Goal: Task Accomplishment & Management: Use online tool/utility

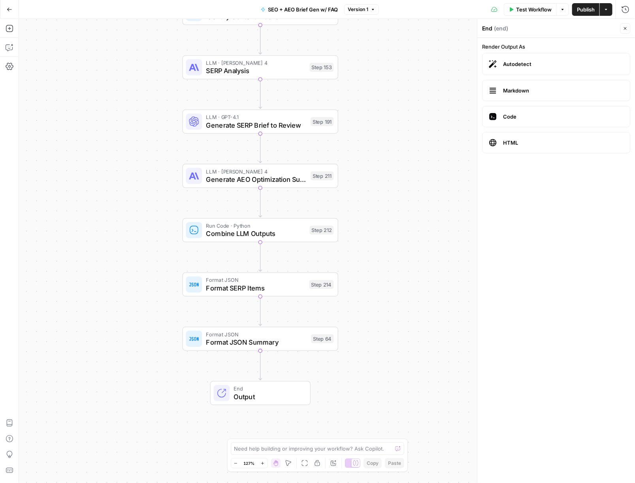
click at [4, 10] on button "Go Back" at bounding box center [9, 9] width 14 height 14
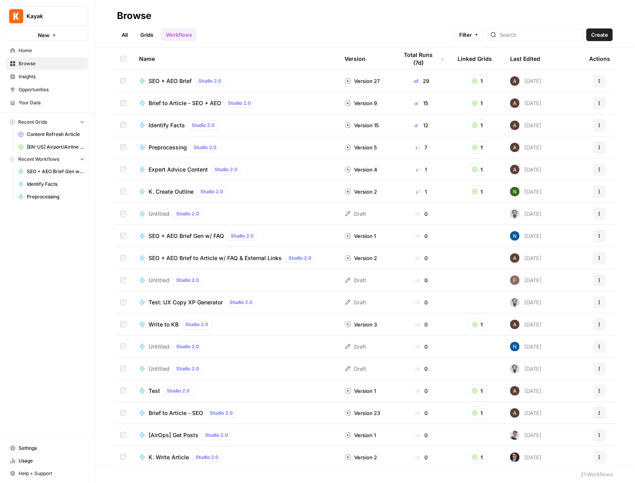
click at [161, 81] on span "SEO + AEO Brief" at bounding box center [170, 81] width 43 height 8
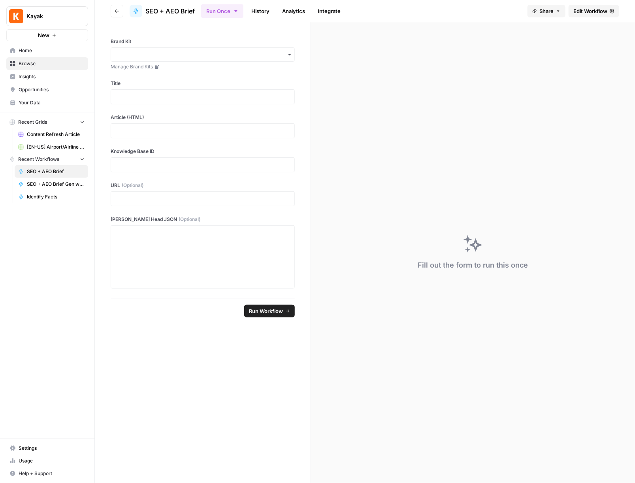
click at [41, 186] on span "SEO + AEO Brief Gen w/ FAQ" at bounding box center [56, 184] width 58 height 7
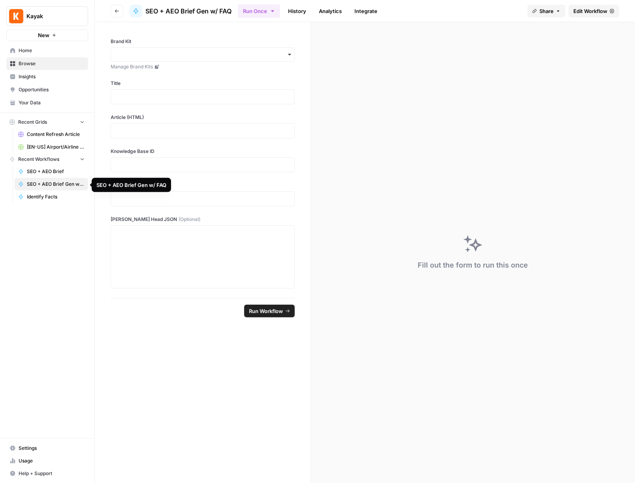
click at [40, 151] on span "[EN-US] Airport/Airline Content Refresh" at bounding box center [56, 146] width 58 height 7
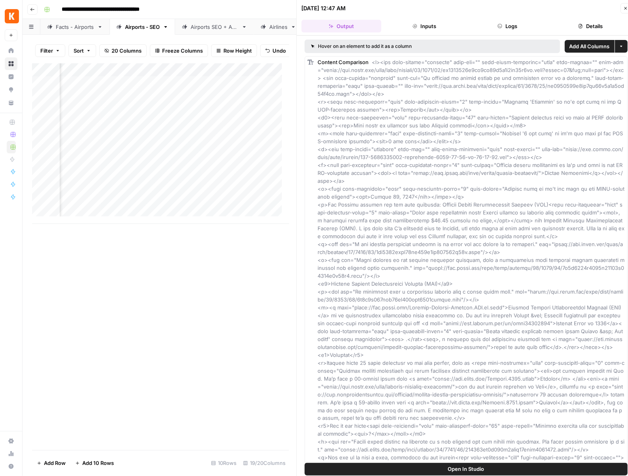
scroll to position [2787, 0]
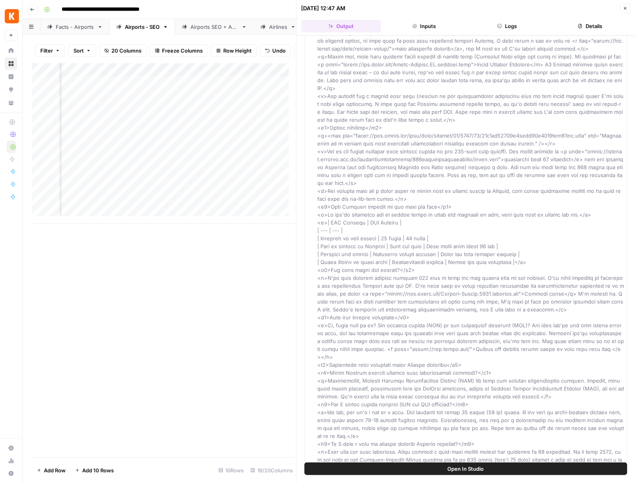
click at [621, 8] on button "Close" at bounding box center [625, 8] width 10 height 10
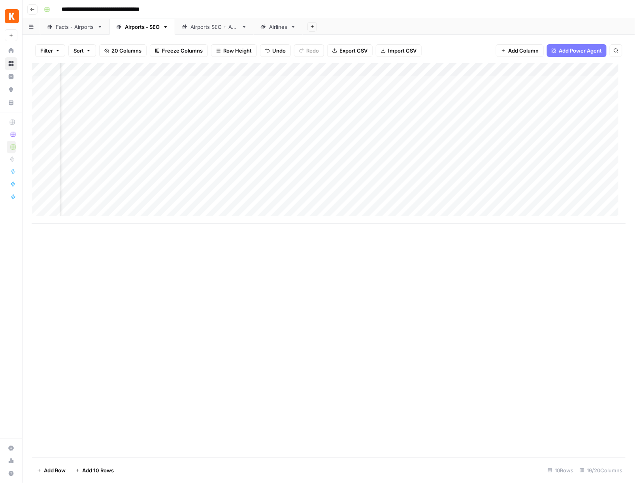
scroll to position [0, 738]
click at [353, 96] on div "Add Column" at bounding box center [329, 143] width 594 height 160
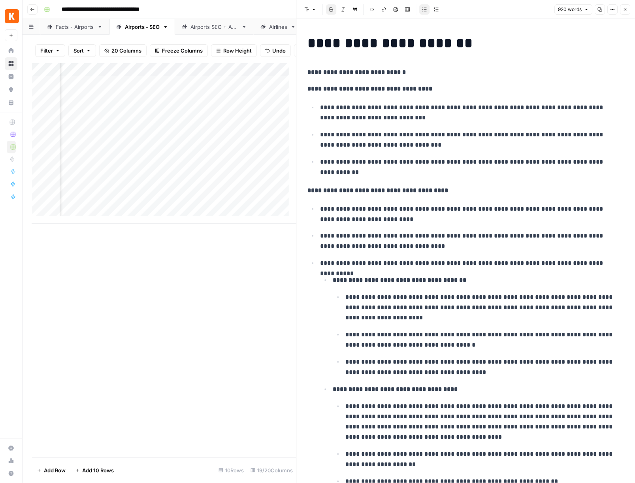
click at [622, 9] on button "Close" at bounding box center [625, 9] width 10 height 10
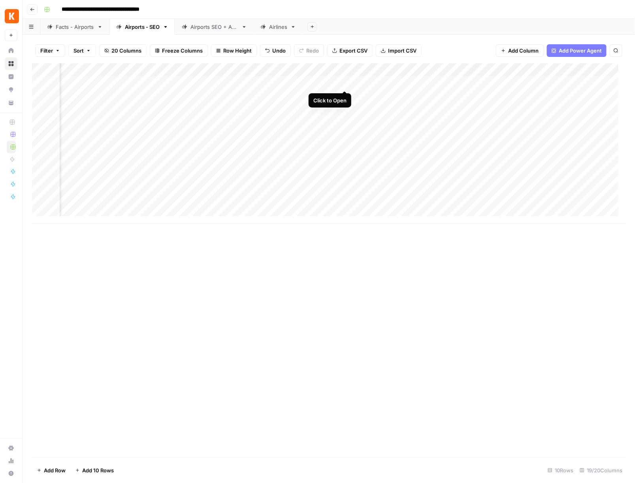
click at [346, 82] on div "Add Column" at bounding box center [329, 143] width 594 height 160
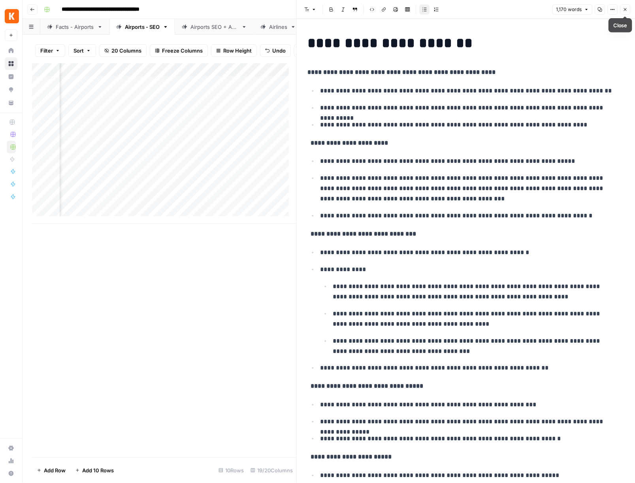
click at [623, 11] on icon "button" at bounding box center [625, 9] width 5 height 5
